Goal: Book appointment/travel/reservation

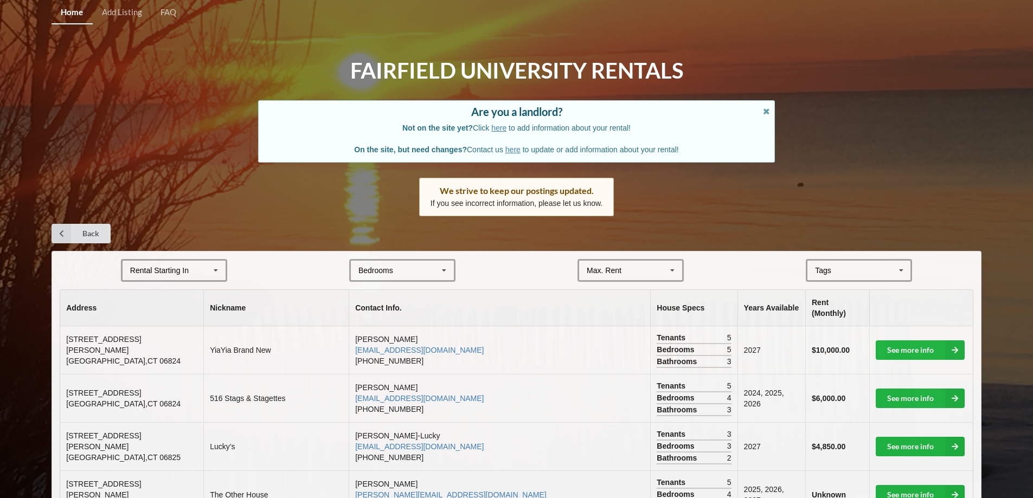
click at [180, 268] on div "Rental Starting In" at bounding box center [159, 271] width 59 height 8
click at [144, 336] on div "2027" at bounding box center [174, 330] width 103 height 20
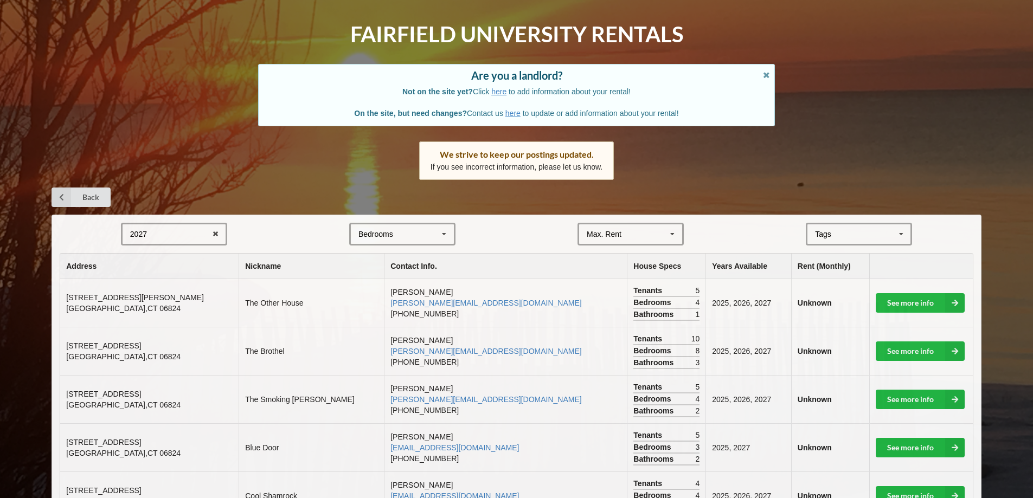
scroll to position [54, 0]
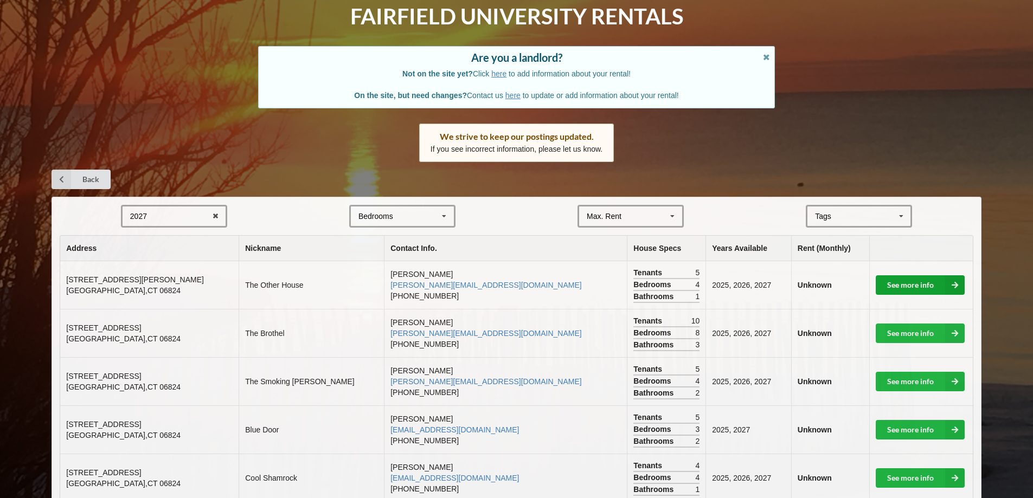
click at [905, 285] on link "See more info" at bounding box center [920, 285] width 89 height 20
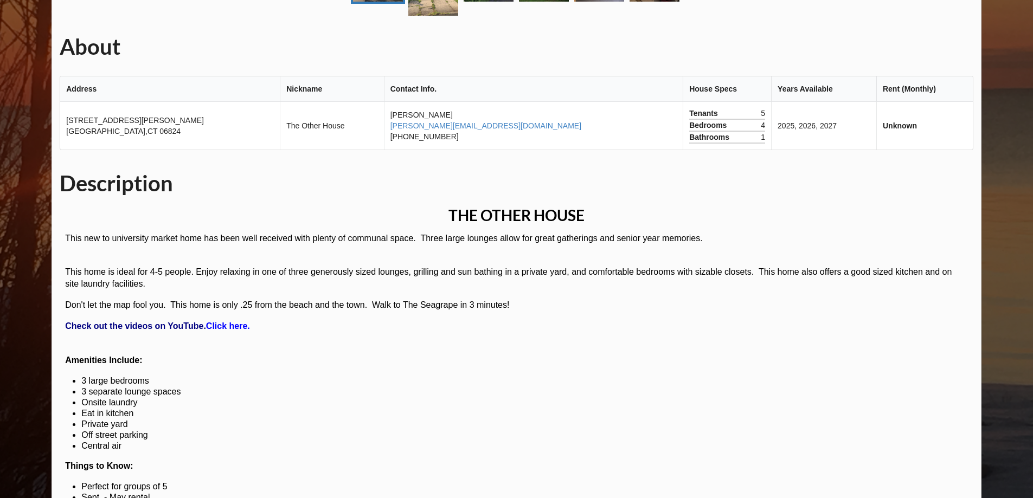
scroll to position [499, 0]
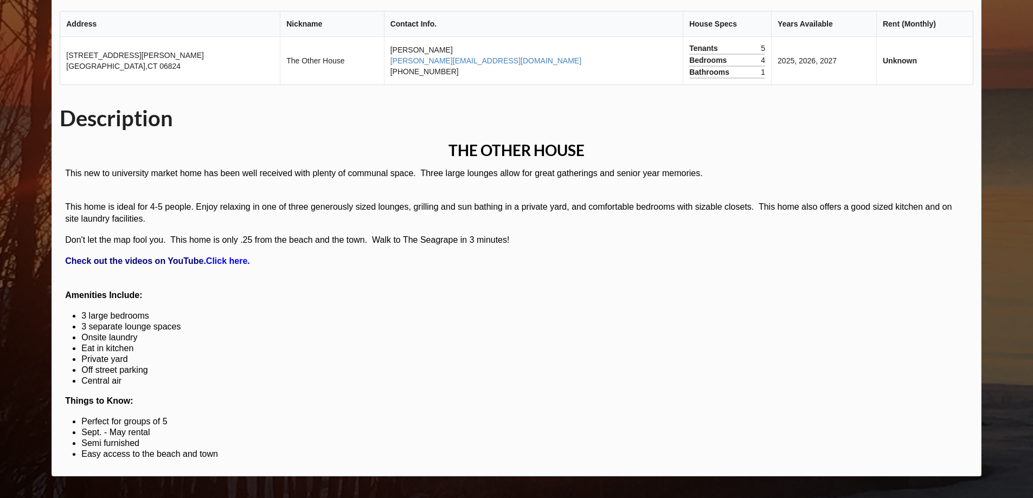
click at [223, 264] on strong "Click here." at bounding box center [228, 260] width 44 height 9
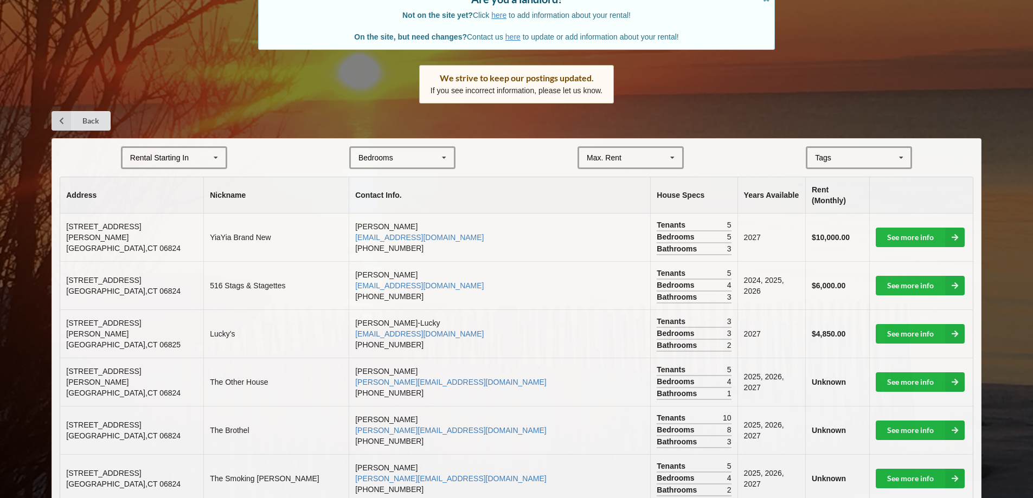
scroll to position [217, 0]
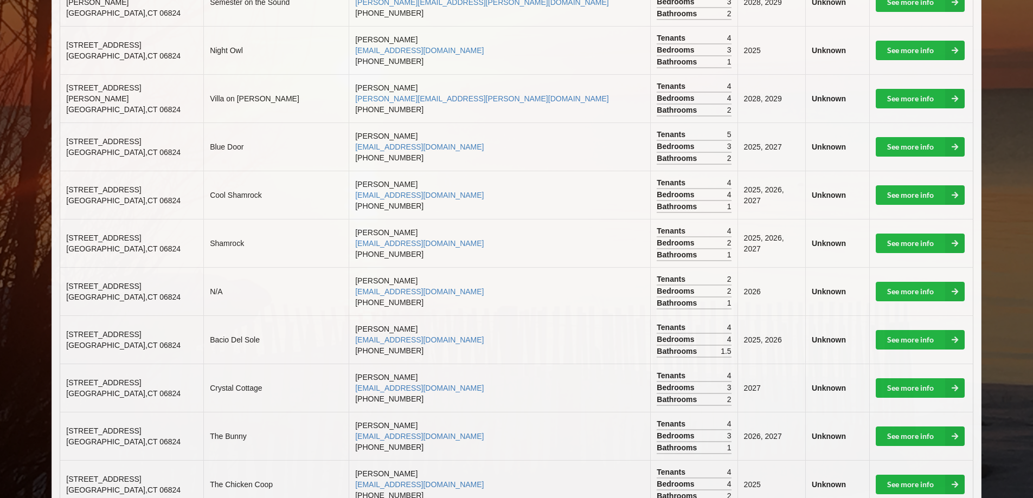
scroll to position [651, 0]
